Goal: Transaction & Acquisition: Purchase product/service

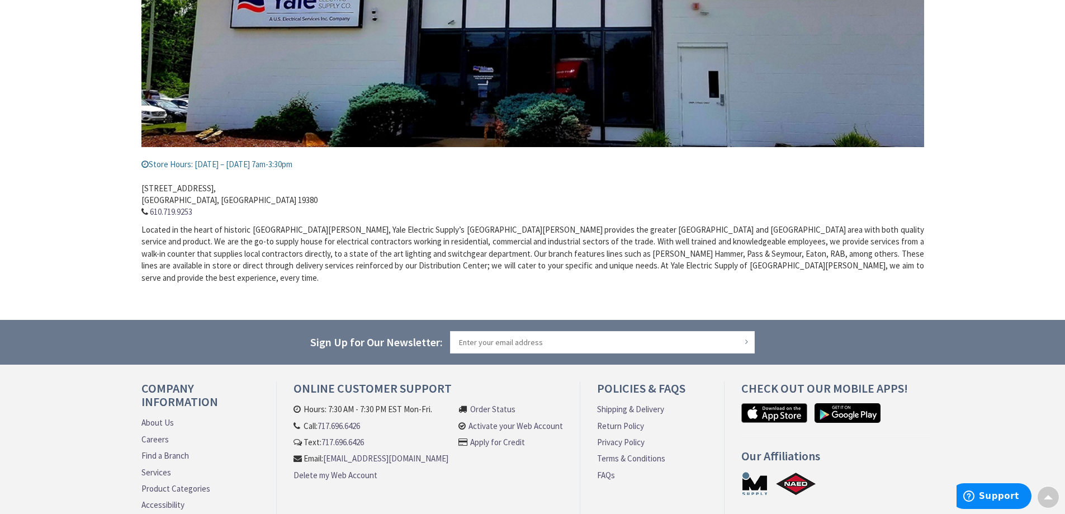
scroll to position [12, 0]
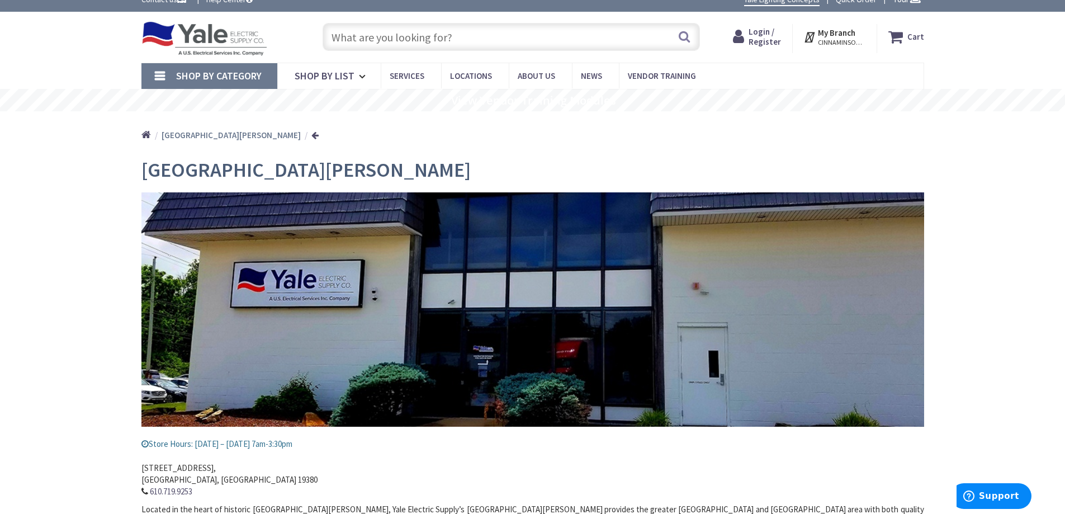
click at [334, 91] on rs-slide "View Vendor Training Modules" at bounding box center [532, 100] width 1065 height 22
click at [362, 80] on icon at bounding box center [364, 76] width 11 height 25
click at [320, 74] on span "Shop By List" at bounding box center [325, 75] width 60 height 13
click at [401, 35] on input "text" at bounding box center [511, 37] width 377 height 28
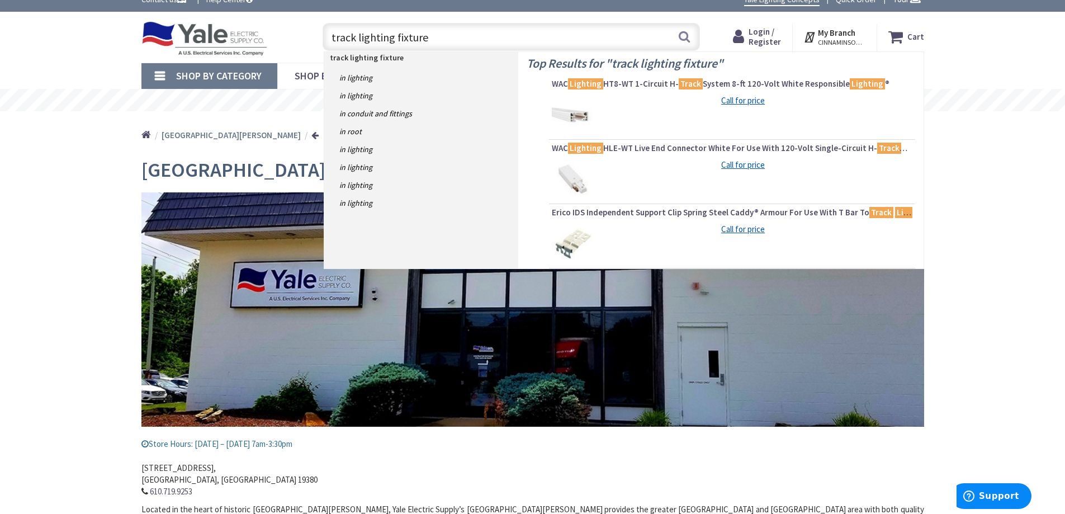
type input "track lighting fixtures"
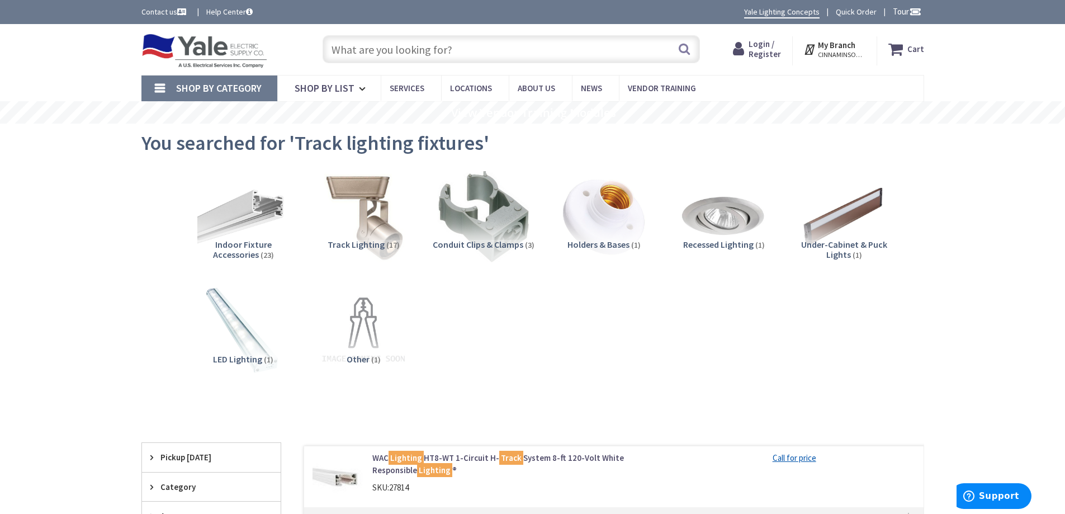
click at [373, 234] on img at bounding box center [363, 215] width 101 height 101
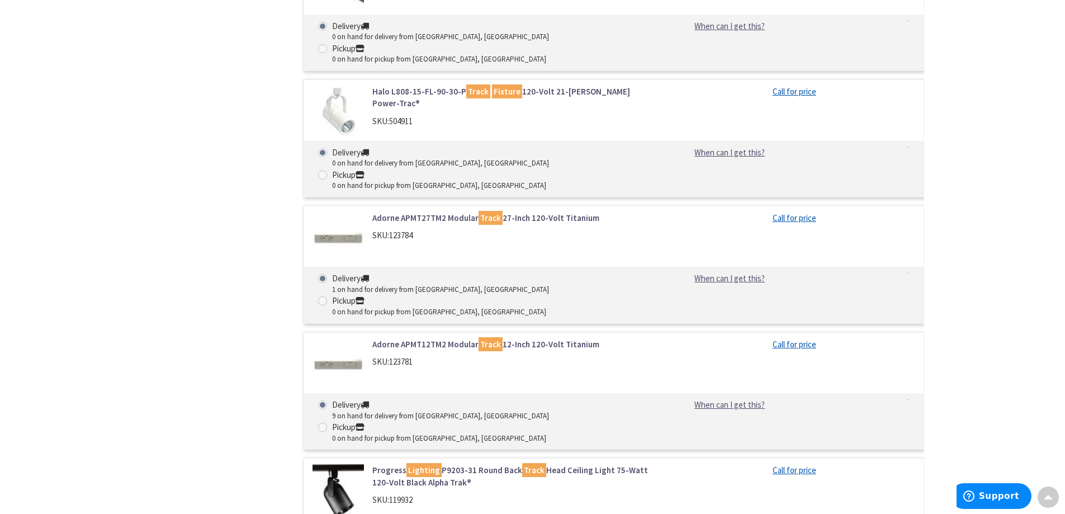
scroll to position [1901, 0]
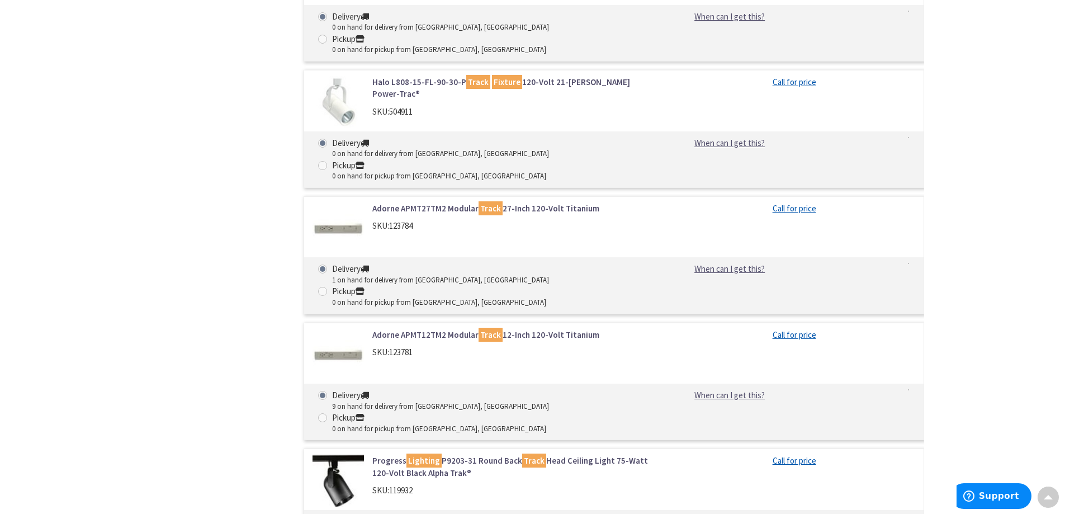
click at [793, 455] on link "Call for price" at bounding box center [795, 461] width 44 height 12
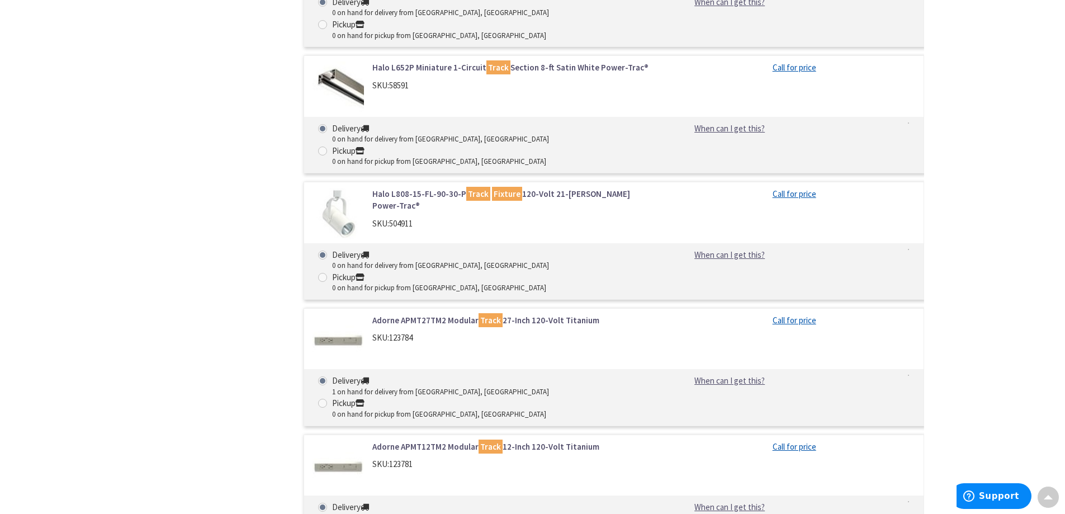
scroll to position [1769, 0]
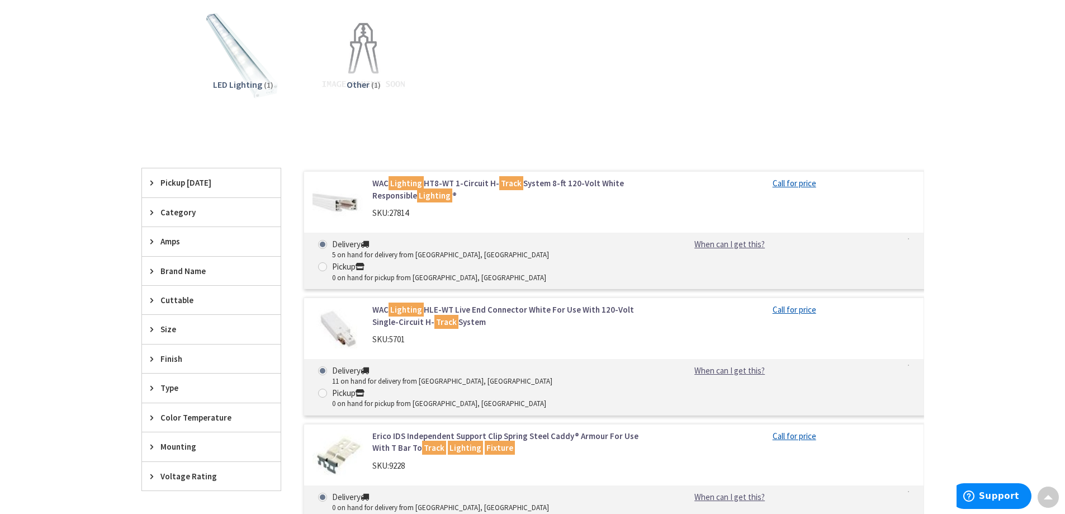
scroll to position [121, 0]
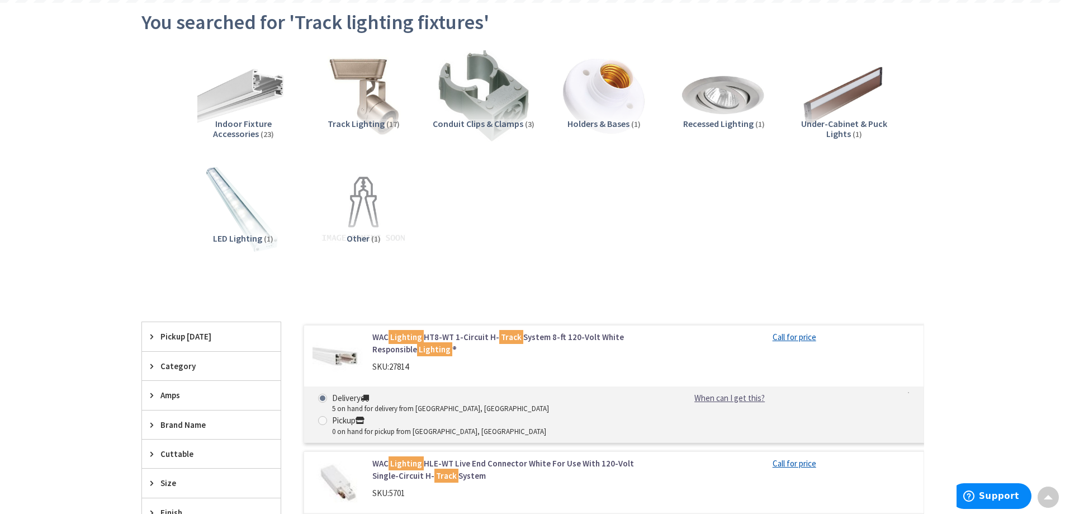
click at [380, 122] on span "Track Lighting" at bounding box center [356, 123] width 57 height 11
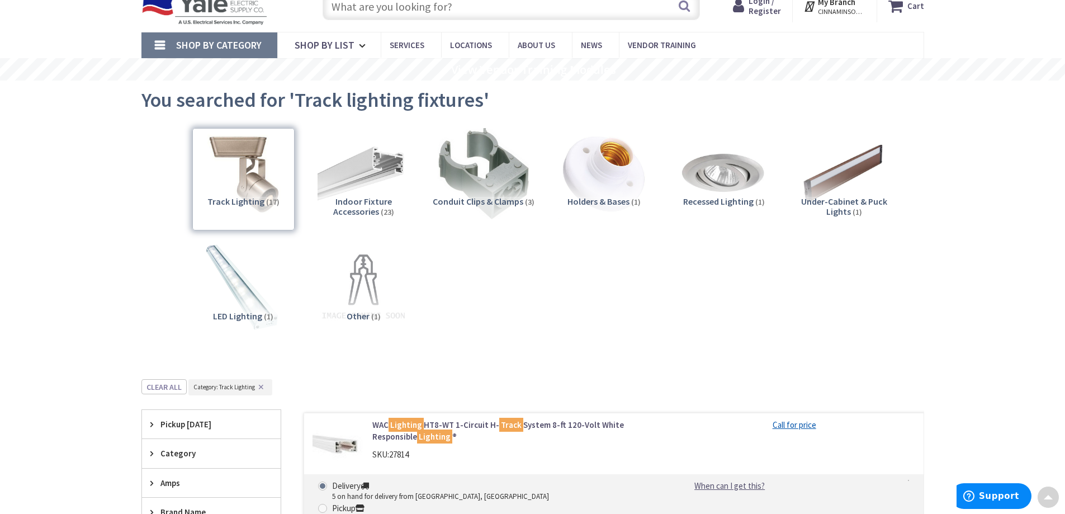
scroll to position [0, 0]
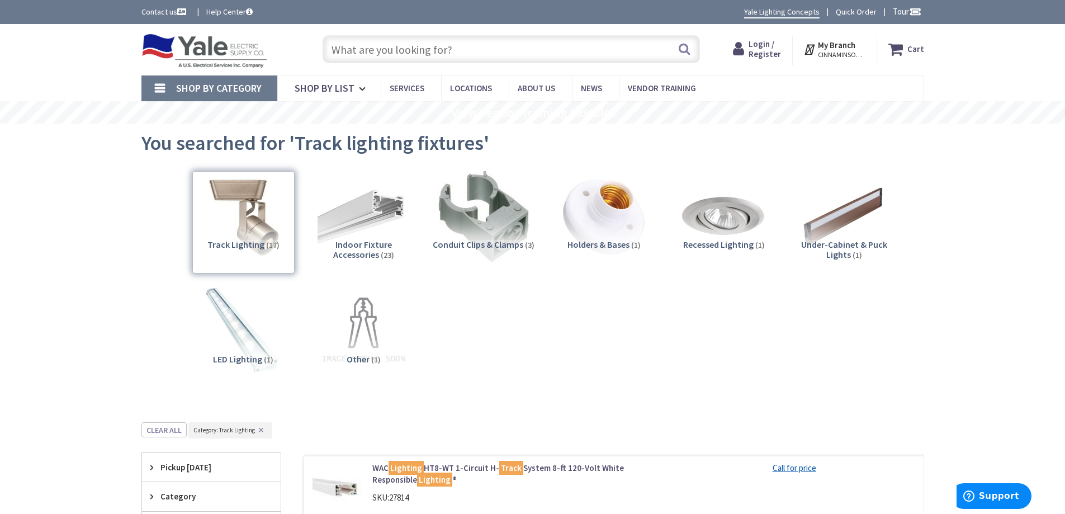
click at [357, 52] on input "text" at bounding box center [511, 49] width 377 height 28
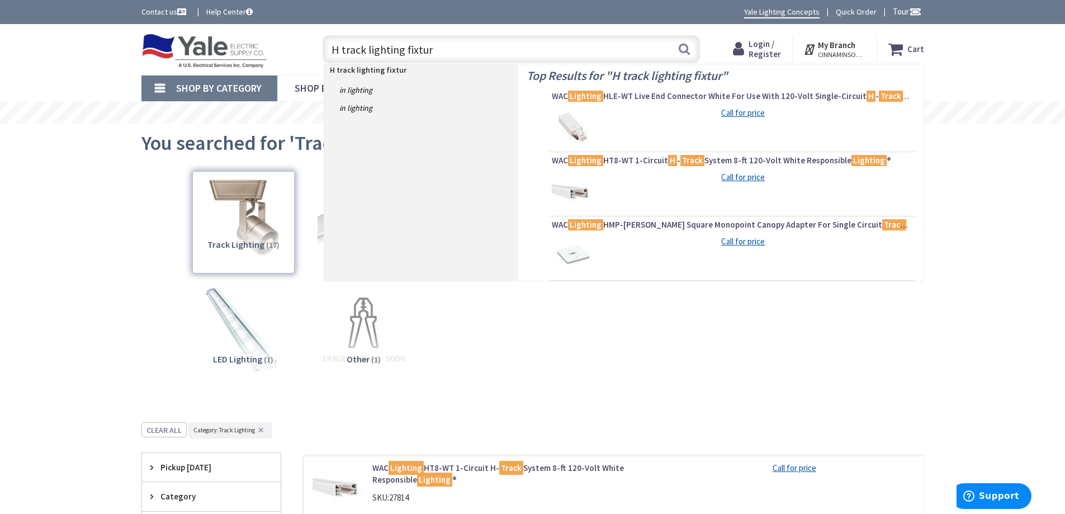
type input "H track lighting fixture"
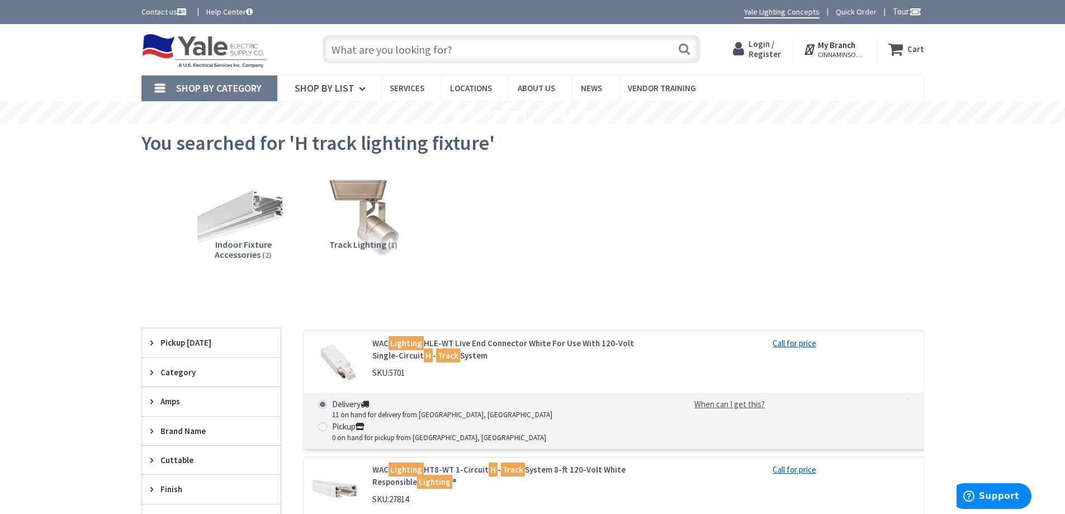
click at [375, 243] on span "Track Lighting" at bounding box center [357, 244] width 57 height 11
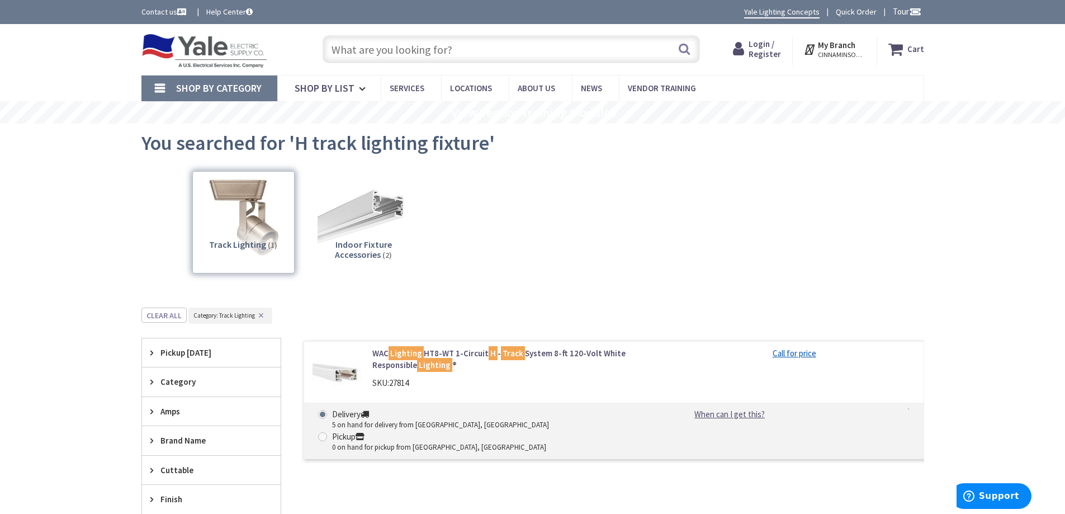
click at [382, 254] on span "(2)" at bounding box center [387, 255] width 10 height 10
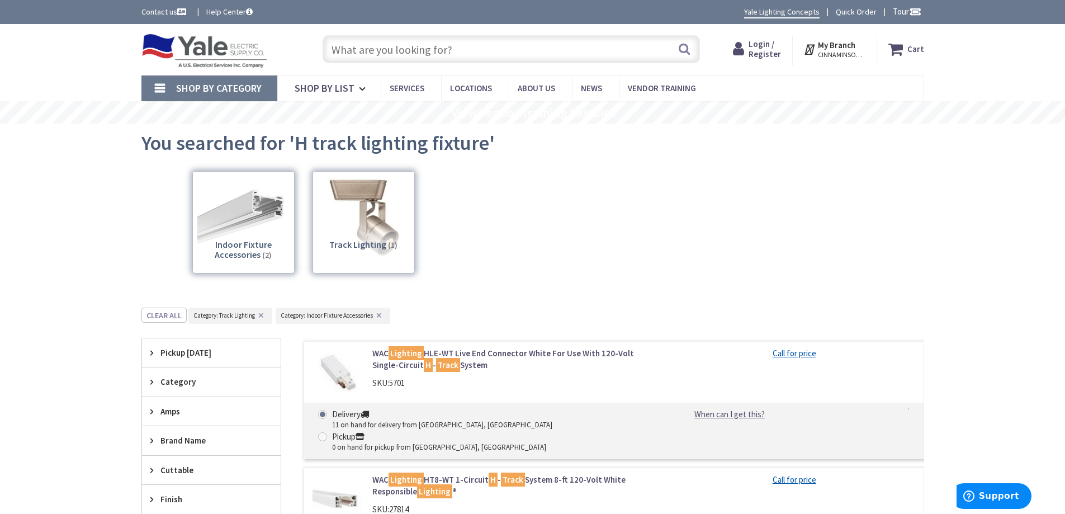
click at [414, 46] on input "text" at bounding box center [511, 49] width 377 height 28
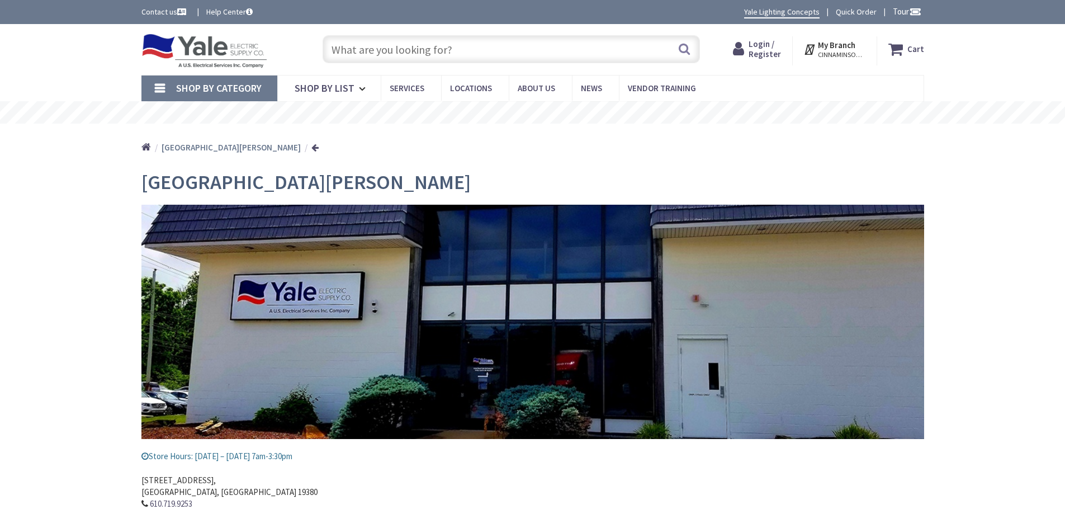
scroll to position [12, 0]
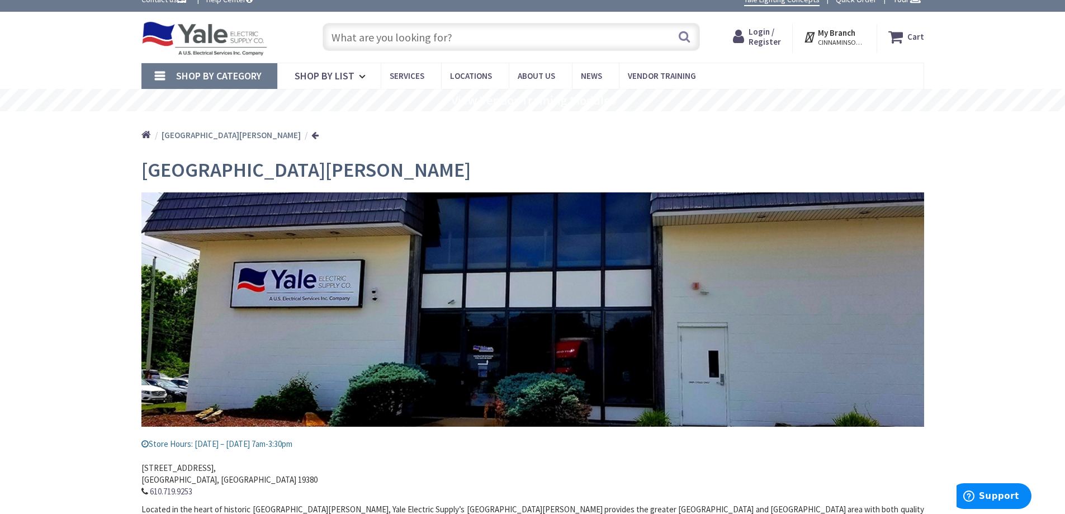
click at [357, 39] on input "text" at bounding box center [511, 37] width 377 height 28
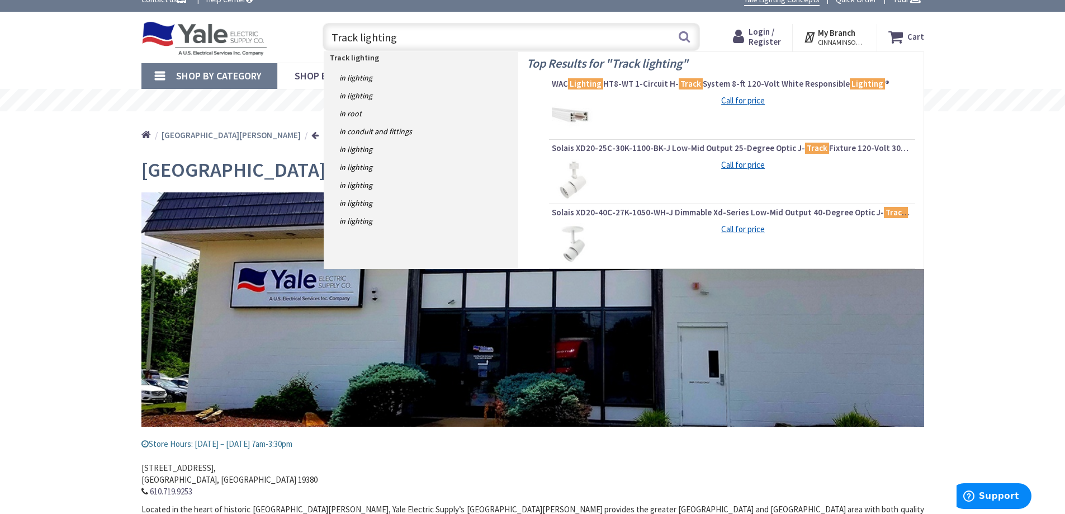
type input "Track lighting"
click at [578, 181] on img at bounding box center [573, 180] width 42 height 42
